Goal: Task Accomplishment & Management: Manage account settings

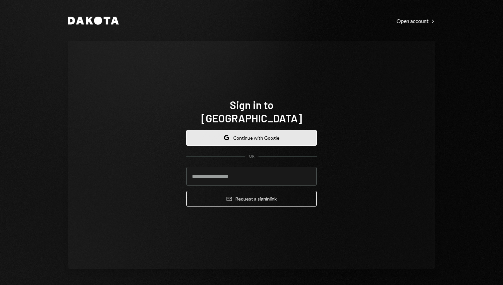
click at [244, 130] on button "Google Continue with Google" at bounding box center [251, 138] width 130 height 16
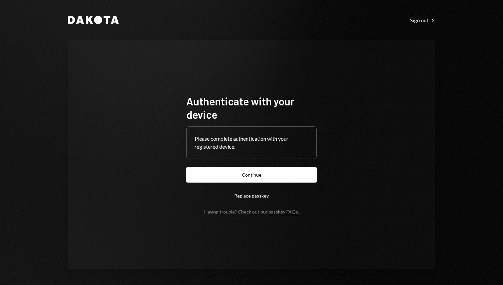
click at [230, 162] on form "Authenticate with your device Please complete authentication with your register…" at bounding box center [251, 154] width 130 height 120
click at [231, 177] on button "Continue" at bounding box center [251, 175] width 130 height 16
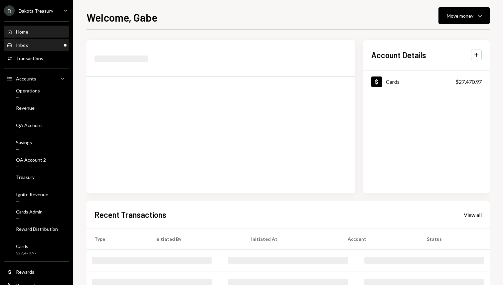
click at [30, 49] on div "Inbox Inbox" at bounding box center [37, 45] width 60 height 11
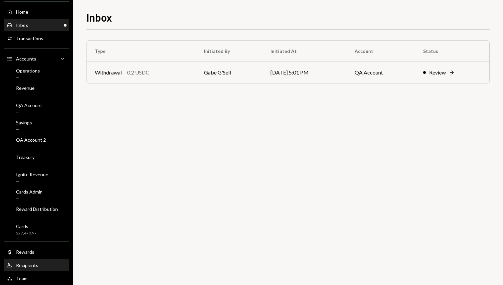
scroll to position [21, 0]
click at [37, 273] on div "Team Team" at bounding box center [37, 278] width 60 height 11
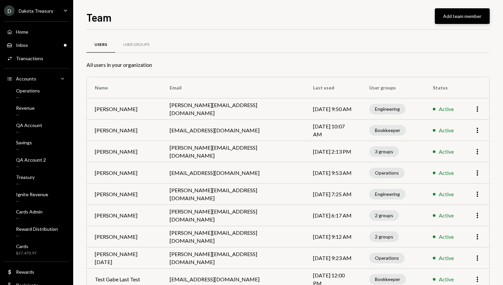
click at [460, 14] on button "Add team member" at bounding box center [462, 16] width 55 height 16
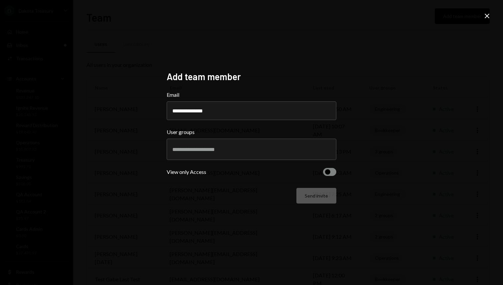
type input "**********"
click at [252, 147] on input "text" at bounding box center [251, 149] width 158 height 6
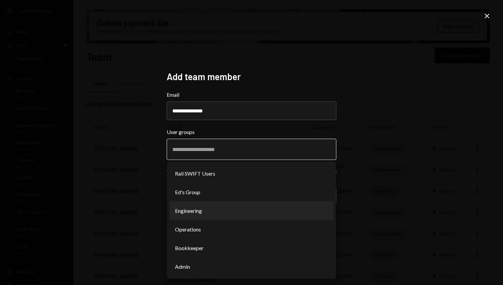
click at [211, 213] on li "Engineering" at bounding box center [252, 211] width 164 height 19
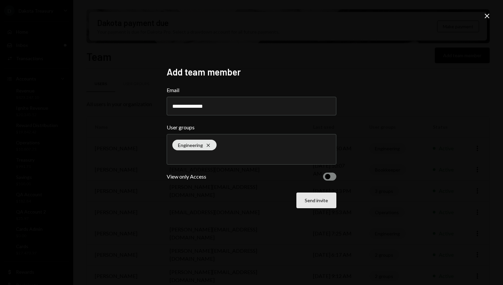
click at [318, 203] on button "Send invite" at bounding box center [316, 201] width 40 height 16
